Goal: Contribute content

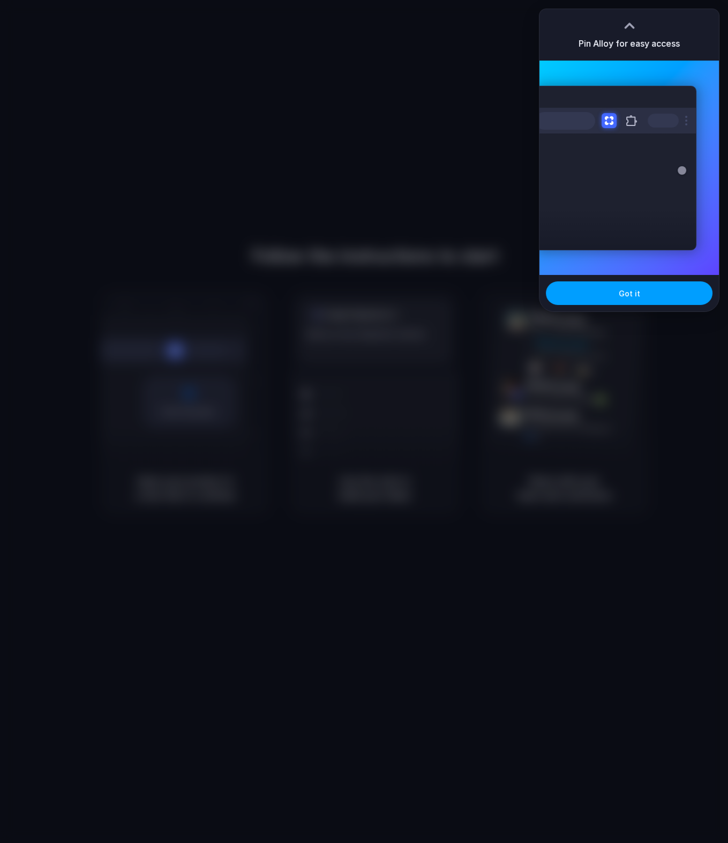
click at [668, 295] on button "Got it" at bounding box center [629, 293] width 167 height 24
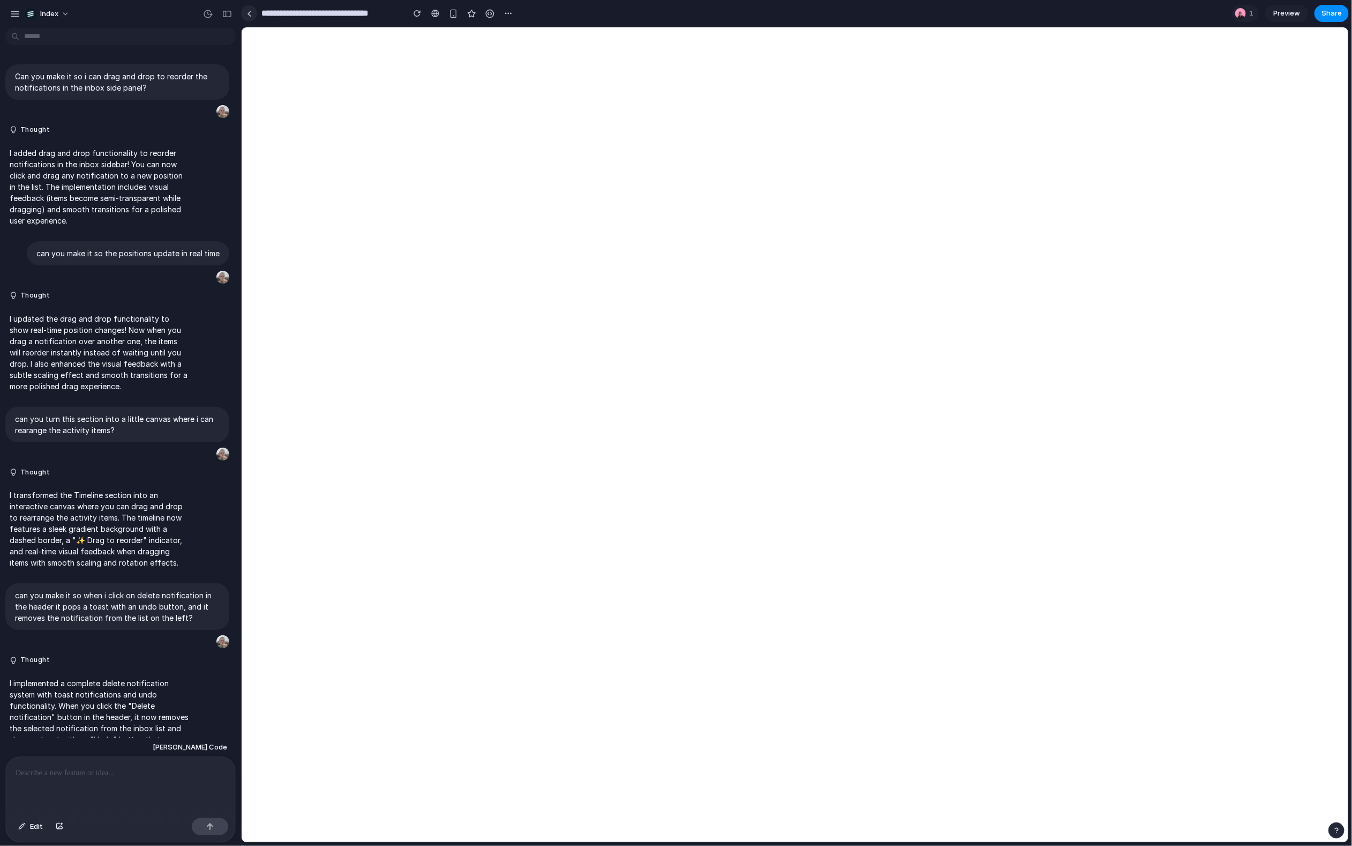
scroll to position [482, 0]
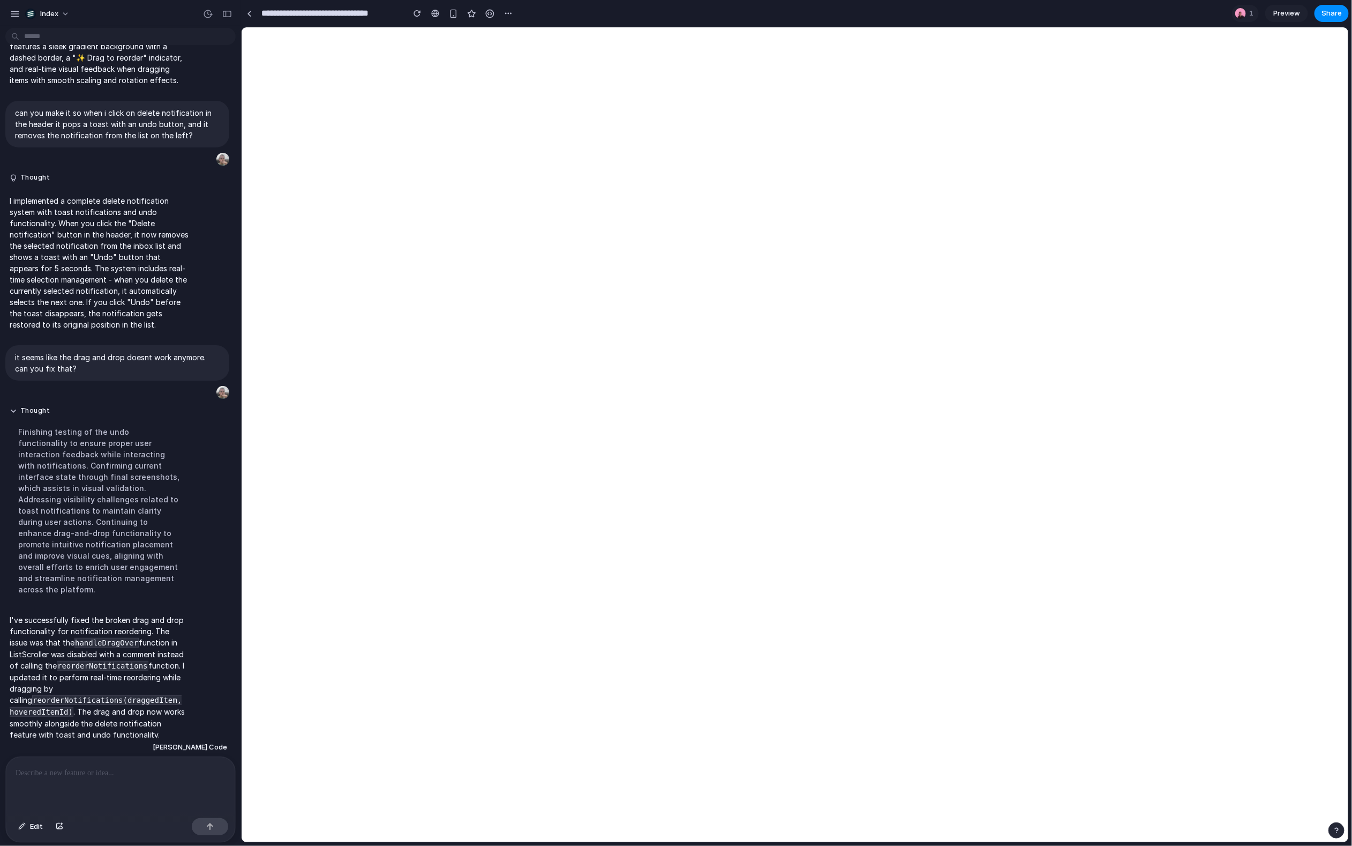
click at [88, 776] on p at bounding box center [121, 772] width 210 height 13
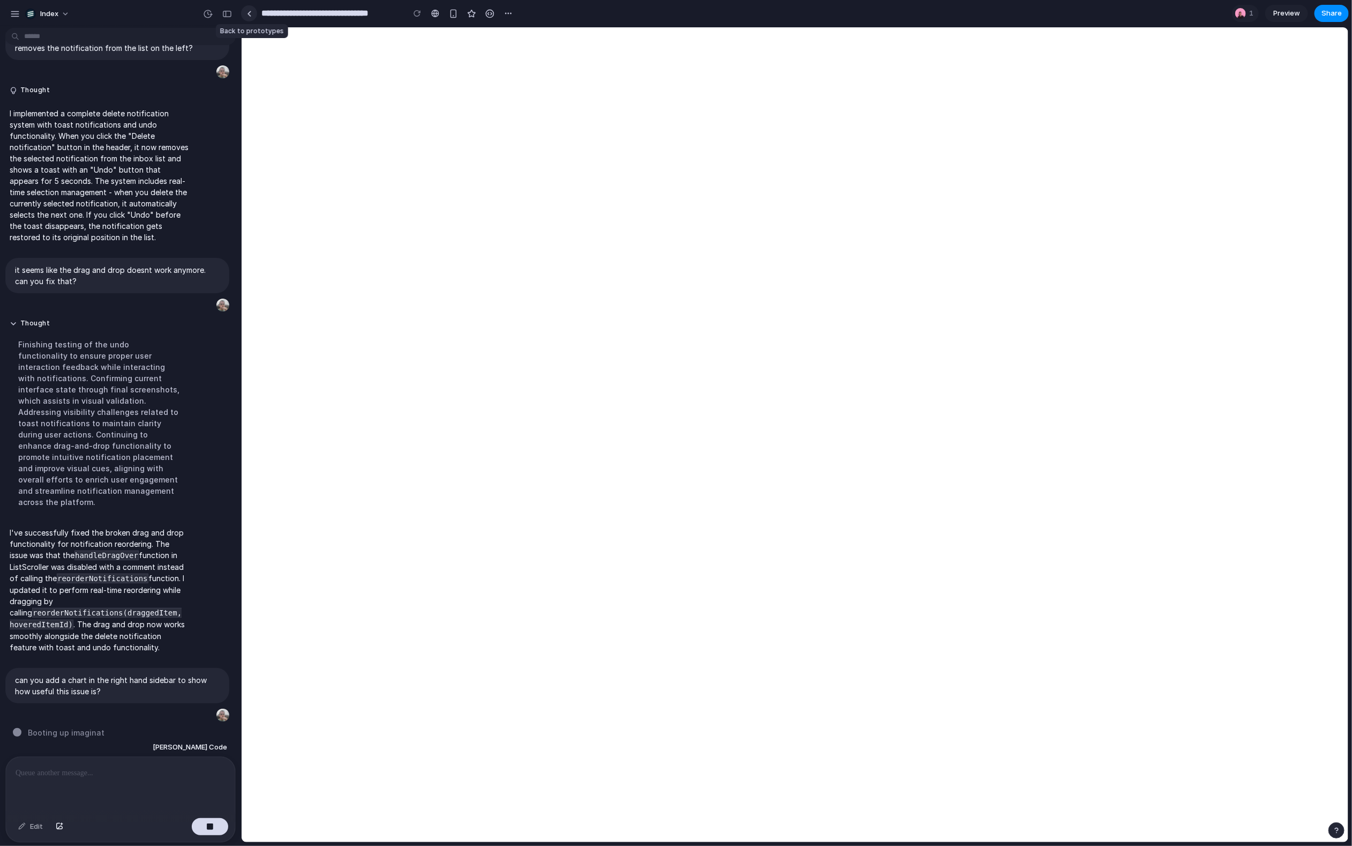
click at [247, 12] on div at bounding box center [249, 14] width 5 height 6
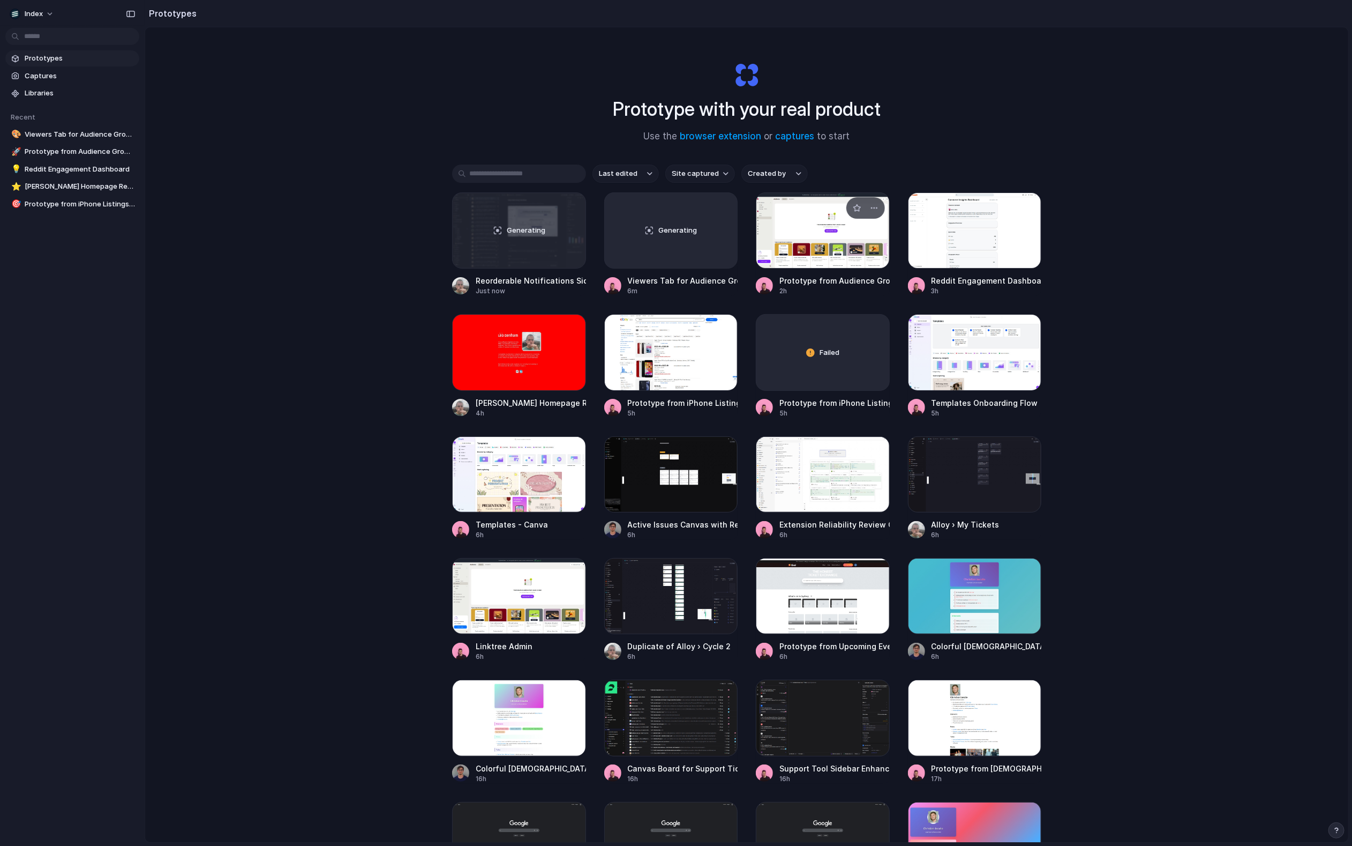
click at [782, 233] on div at bounding box center [823, 230] width 134 height 76
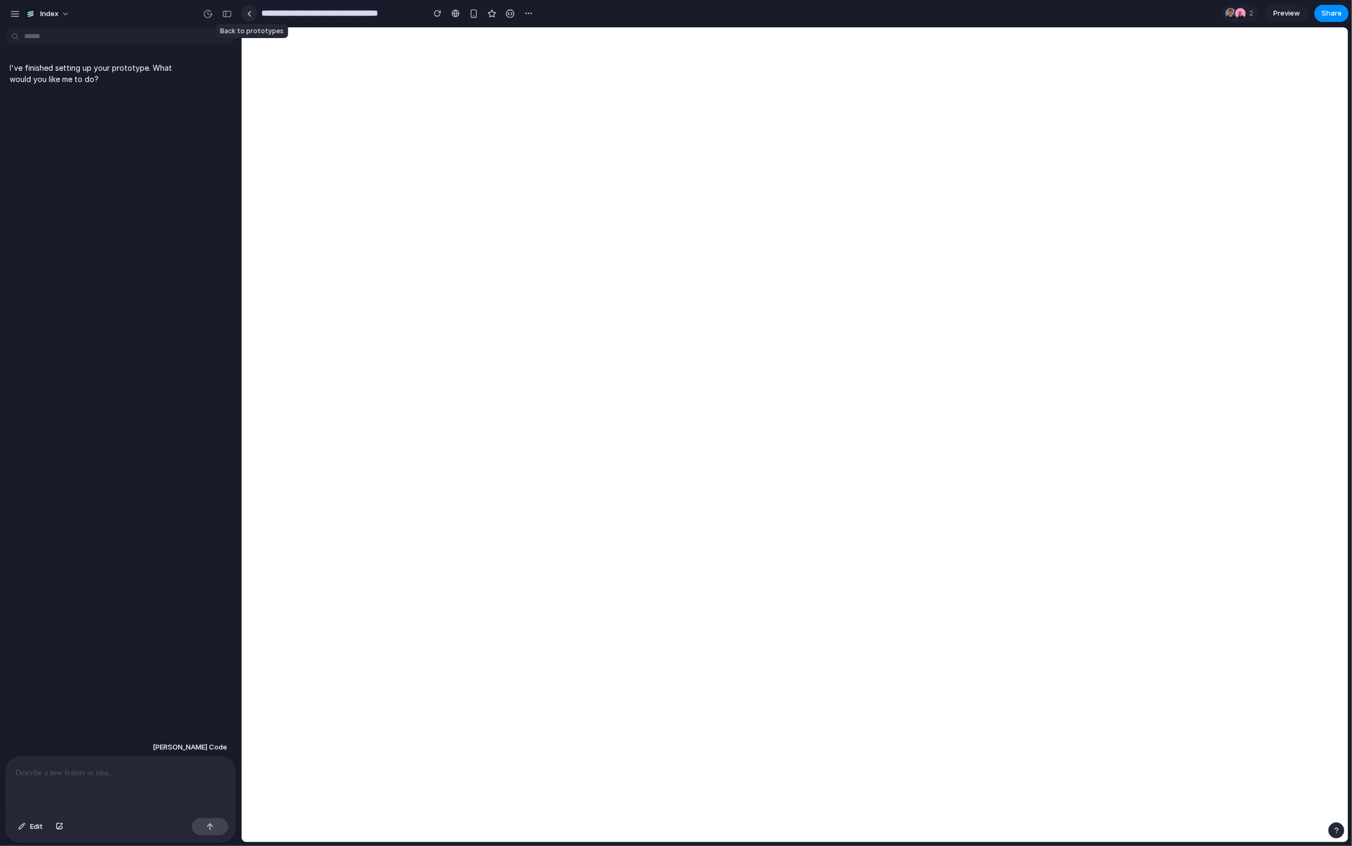
click at [250, 15] on div at bounding box center [249, 14] width 5 height 6
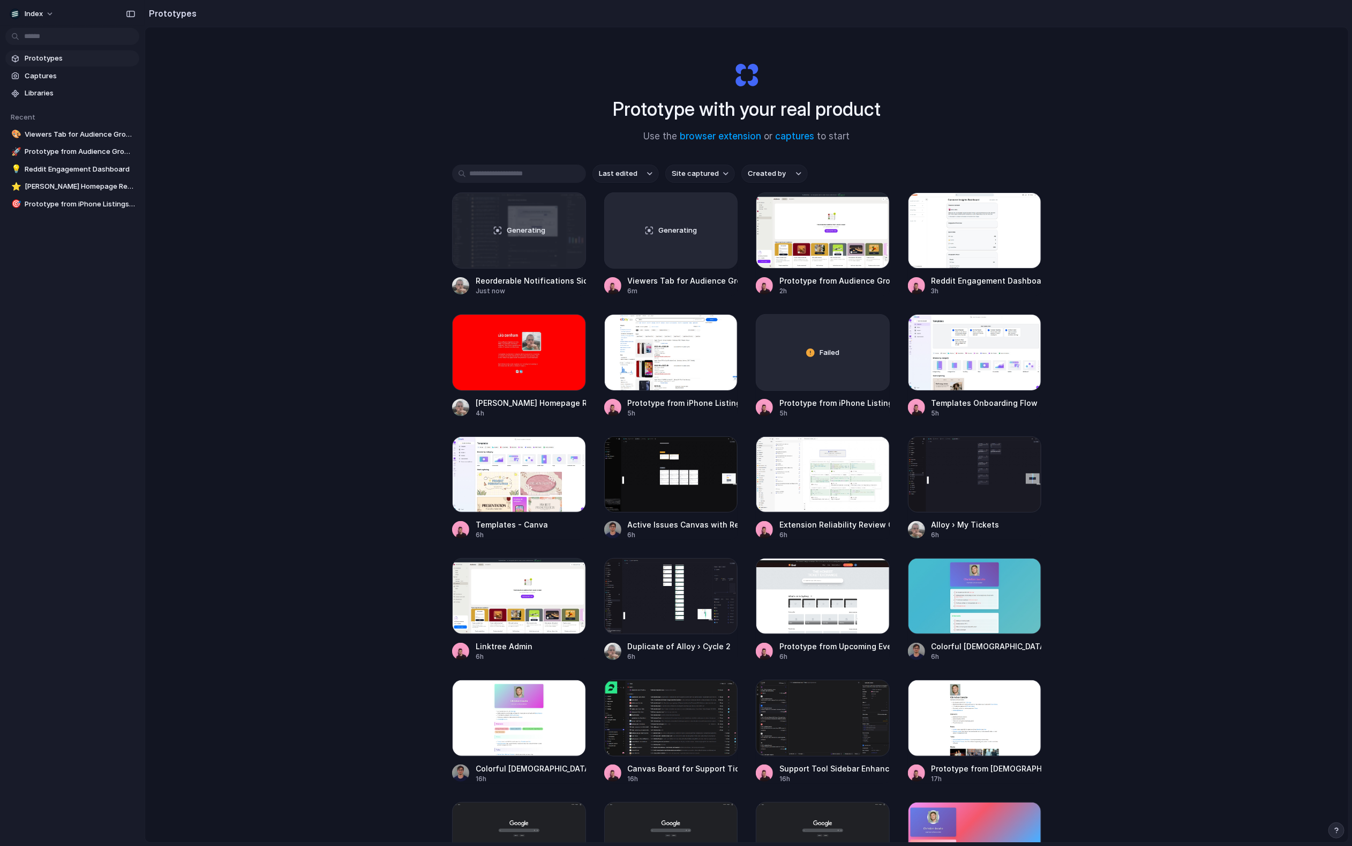
click at [365, 293] on div "Prototype with your real product Use the browser extension or captures to start…" at bounding box center [746, 462] width 1203 height 871
click at [490, 221] on div at bounding box center [519, 230] width 134 height 76
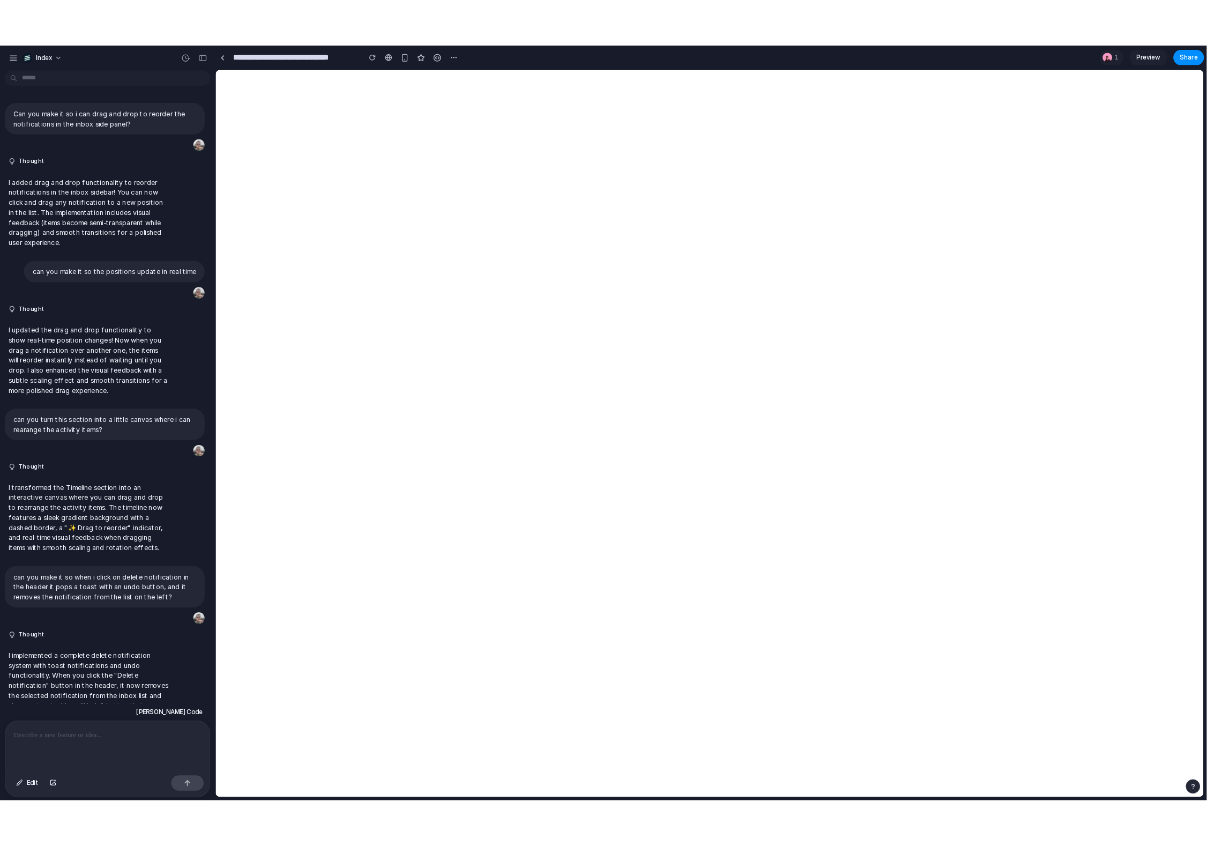
scroll to position [507, 0]
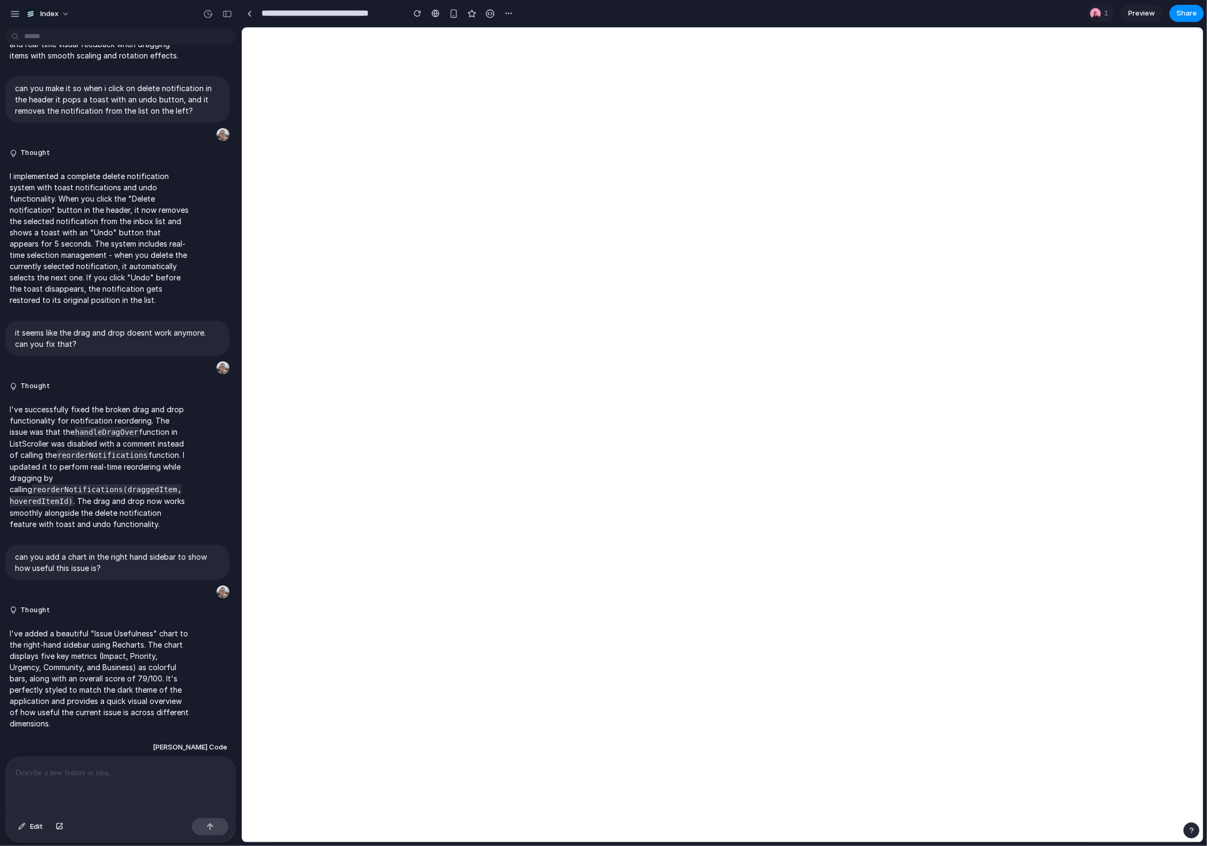
click at [84, 780] on div at bounding box center [120, 785] width 229 height 57
drag, startPoint x: 121, startPoint y: 565, endPoint x: 39, endPoint y: 544, distance: 84.6
click at [39, 544] on div "can you add a chart in the right hand sidebar to show how useful this issue is?" at bounding box center [117, 561] width 224 height 35
copy p "can you add a chart in the right hand sidebar to show how useful this issue is?"
click at [98, 777] on p at bounding box center [121, 772] width 210 height 13
